Goal: Task Accomplishment & Management: Manage account settings

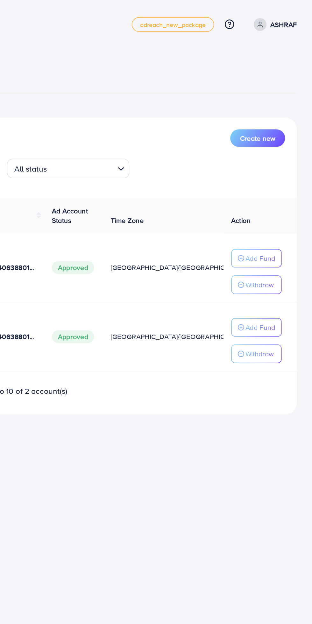
scroll to position [0, 10]
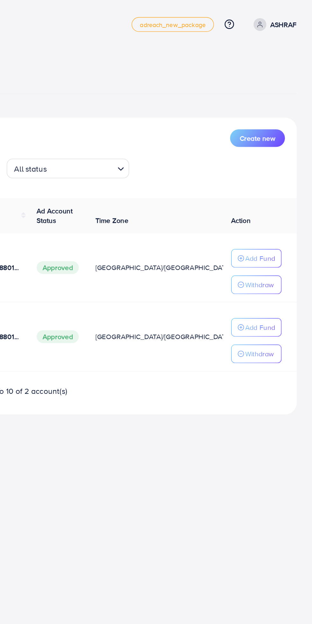
click at [286, 187] on p "Withdraw" at bounding box center [277, 185] width 18 height 8
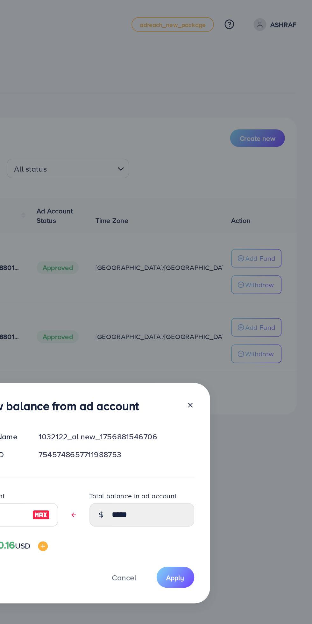
scroll to position [0, 0]
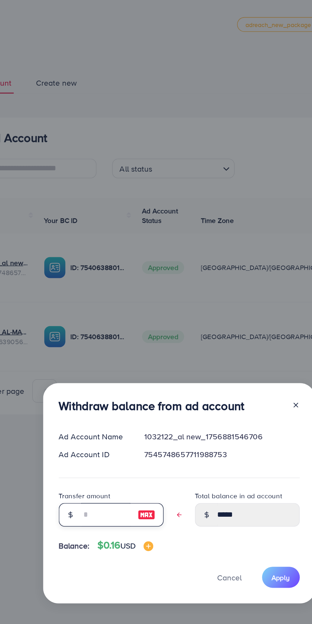
click at [109, 331] on input "text" at bounding box center [109, 334] width 32 height 15
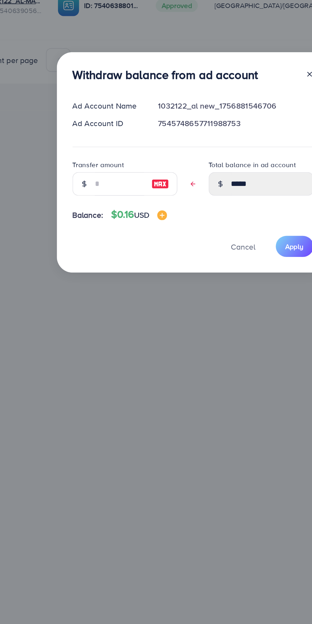
click at [137, 333] on img at bounding box center [135, 335] width 11 height 8
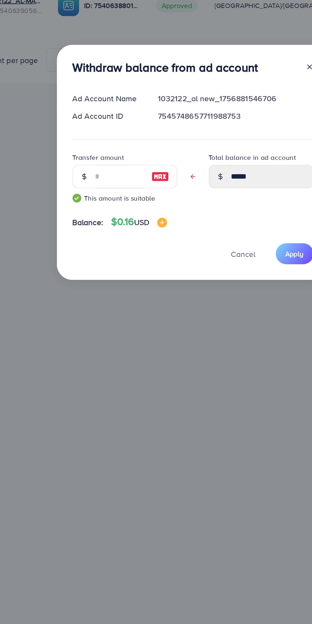
click at [224, 380] on span "Apply" at bounding box center [223, 380] width 12 height 6
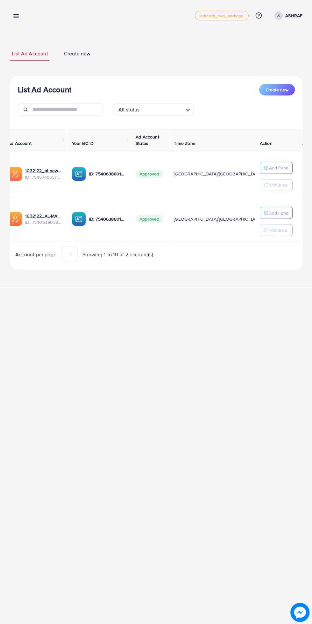
click at [16, 15] on line at bounding box center [16, 15] width 5 height 0
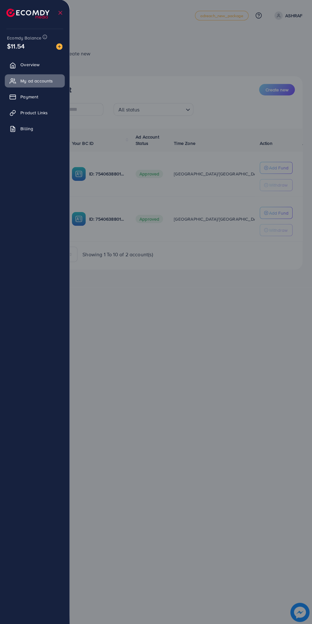
click at [243, 366] on div at bounding box center [156, 374] width 312 height 749
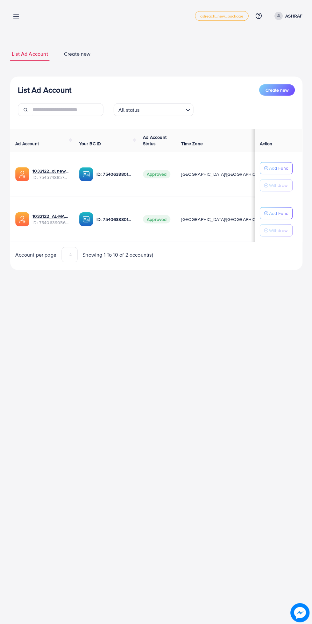
click at [284, 212] on p "Add Fund" at bounding box center [277, 213] width 19 height 8
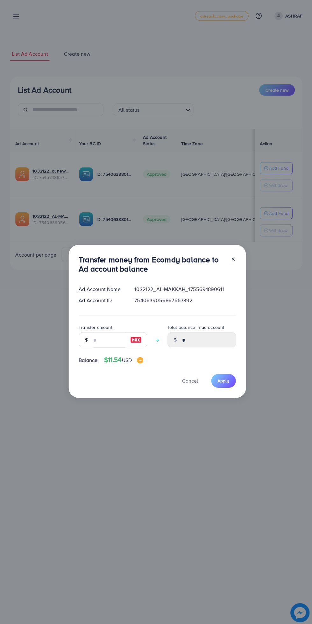
click at [135, 339] on img at bounding box center [135, 339] width 11 height 8
type input "**"
type input "*****"
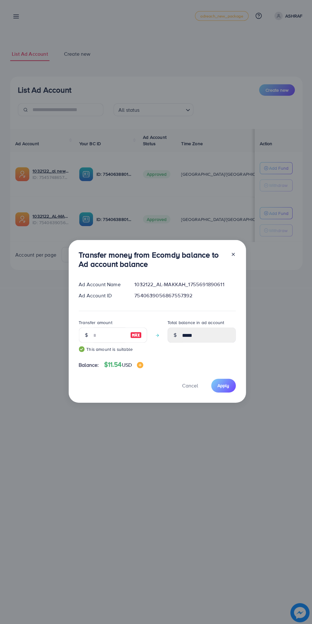
click at [226, 384] on span "Apply" at bounding box center [223, 385] width 12 height 6
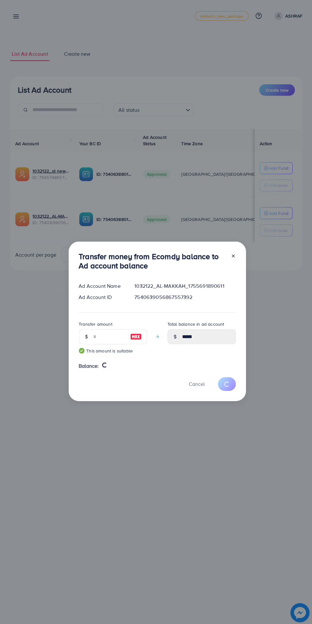
type input "*"
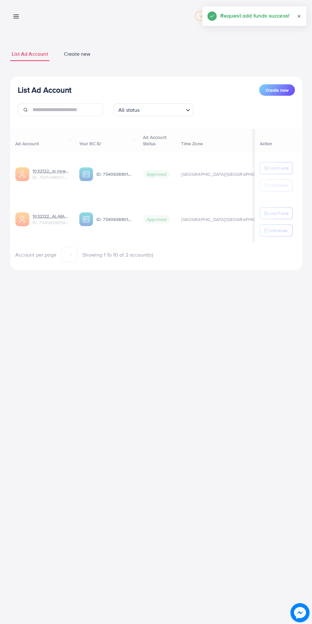
click at [16, 15] on line at bounding box center [16, 15] width 5 height 0
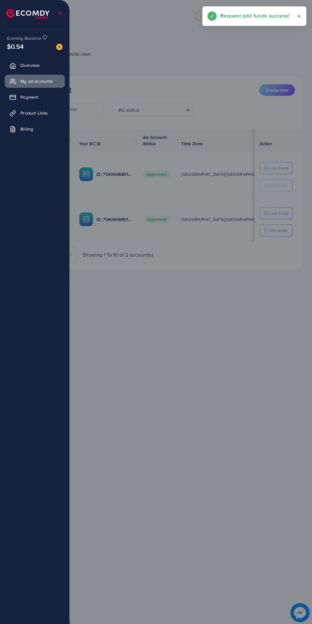
click at [230, 474] on div at bounding box center [156, 374] width 312 height 749
